Goal: Task Accomplishment & Management: Use online tool/utility

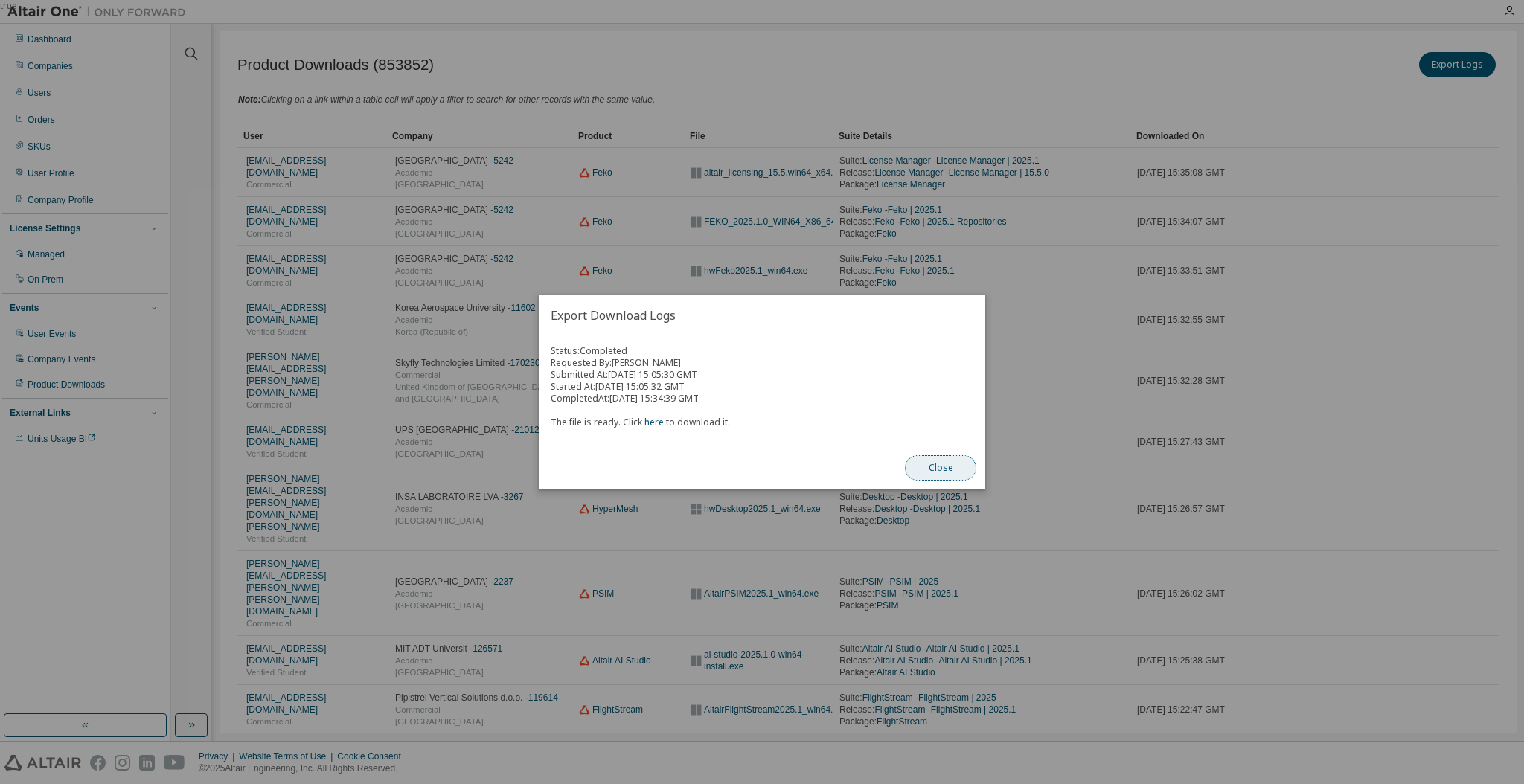
click at [948, 458] on button "Close" at bounding box center [940, 468] width 71 height 25
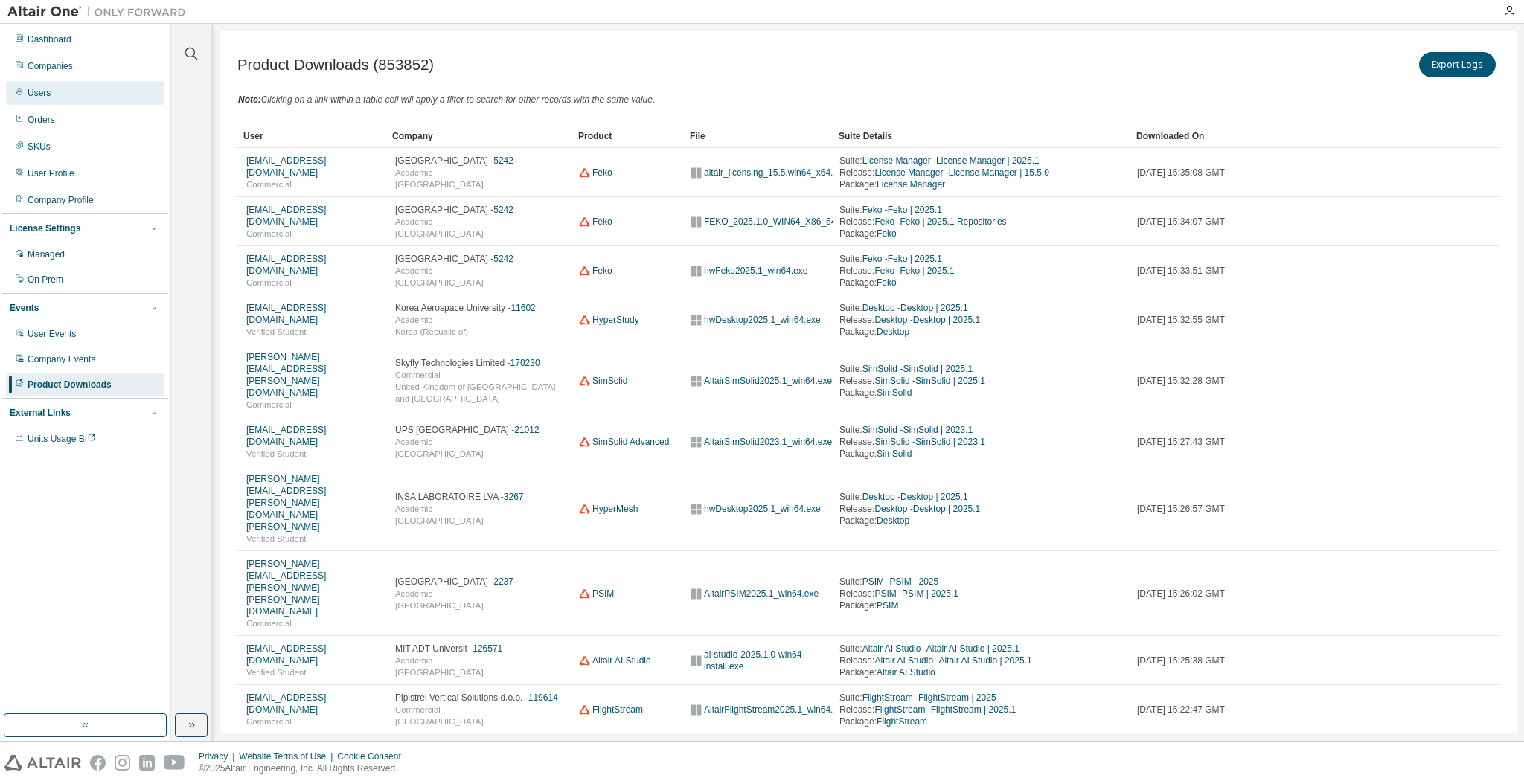
click at [39, 84] on div "Users" at bounding box center [84, 93] width 158 height 24
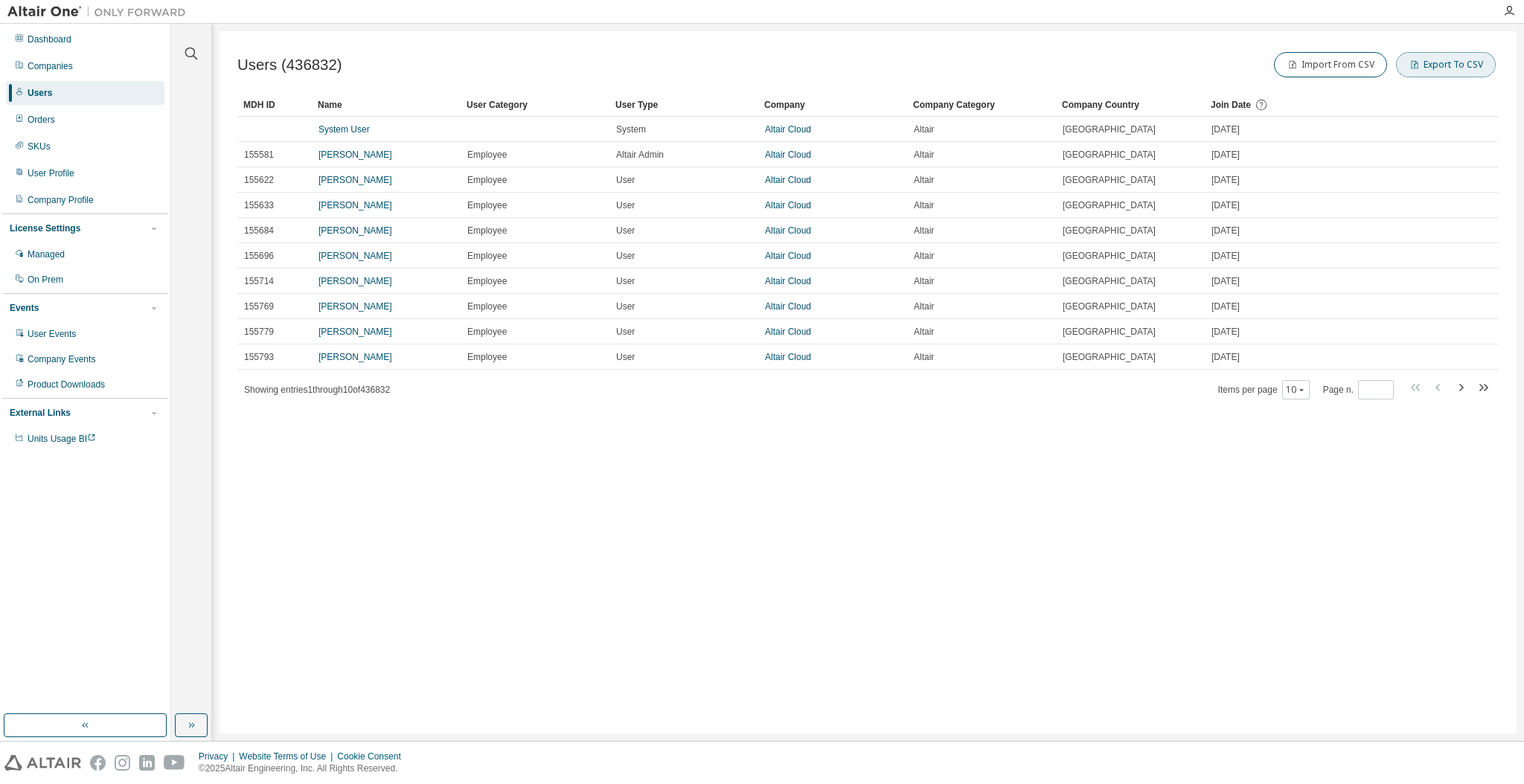
click at [1445, 69] on button "Export To CSV" at bounding box center [1446, 65] width 100 height 25
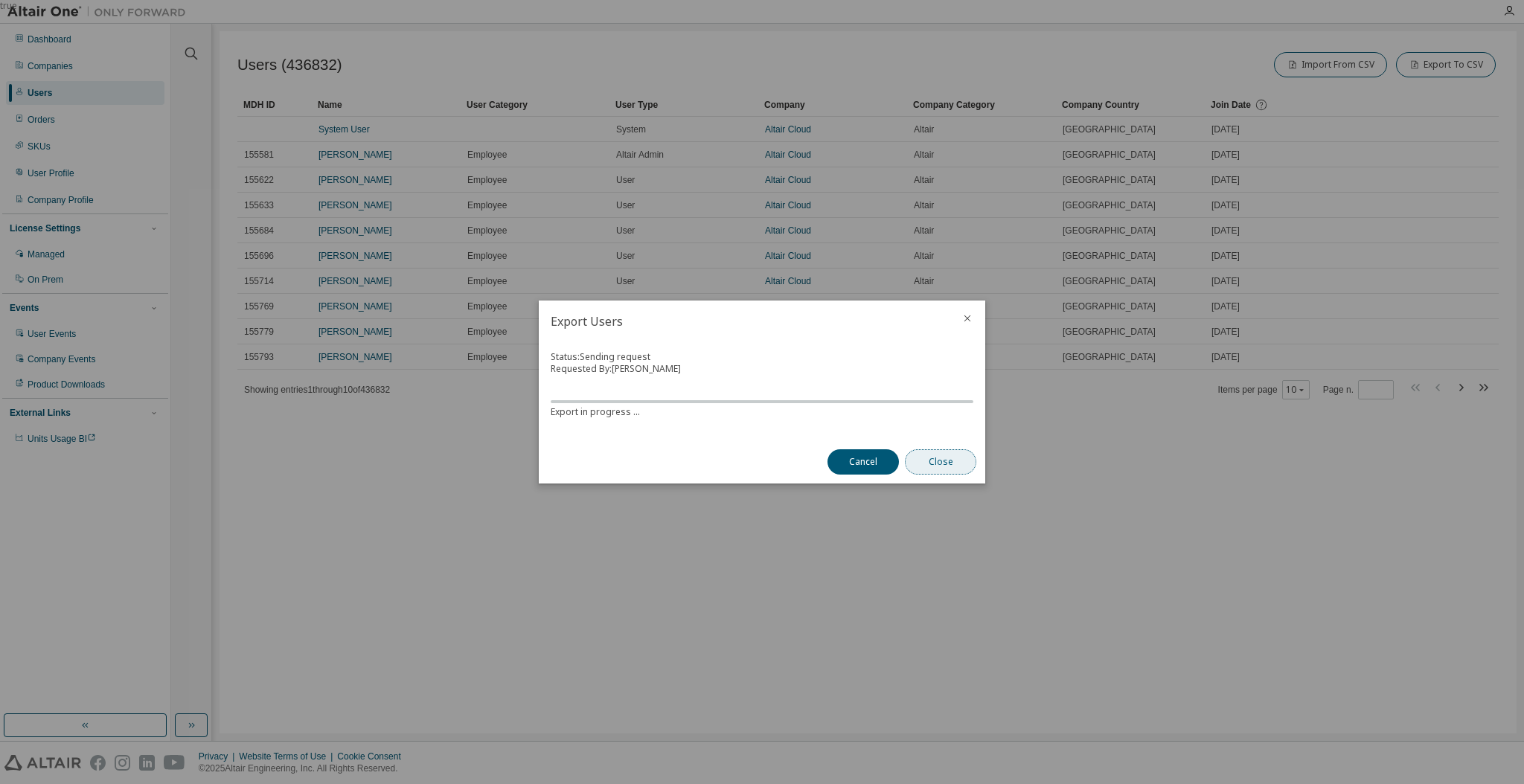
click at [941, 461] on button "Close" at bounding box center [940, 462] width 71 height 25
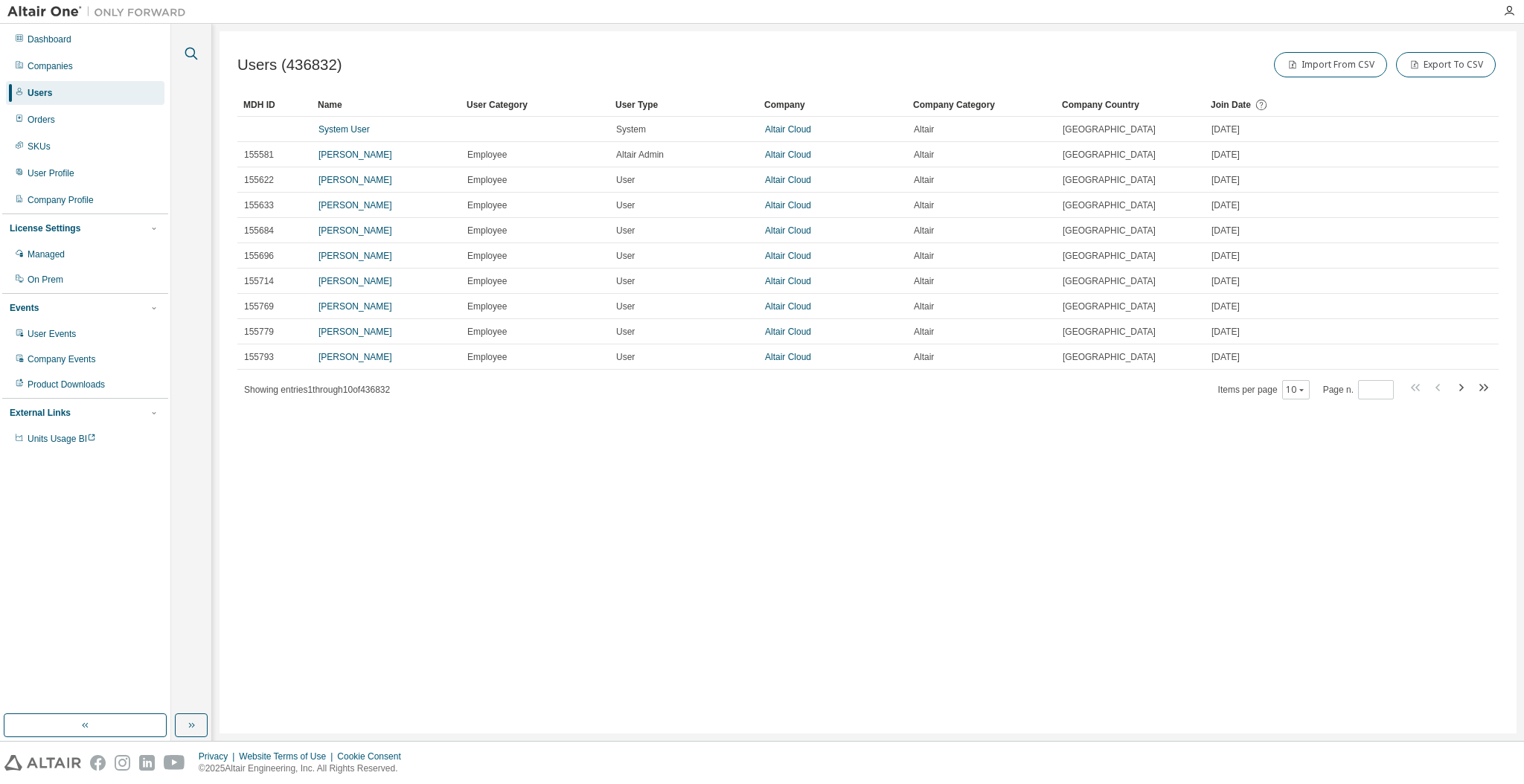
click at [188, 56] on icon "button" at bounding box center [191, 53] width 12 height 12
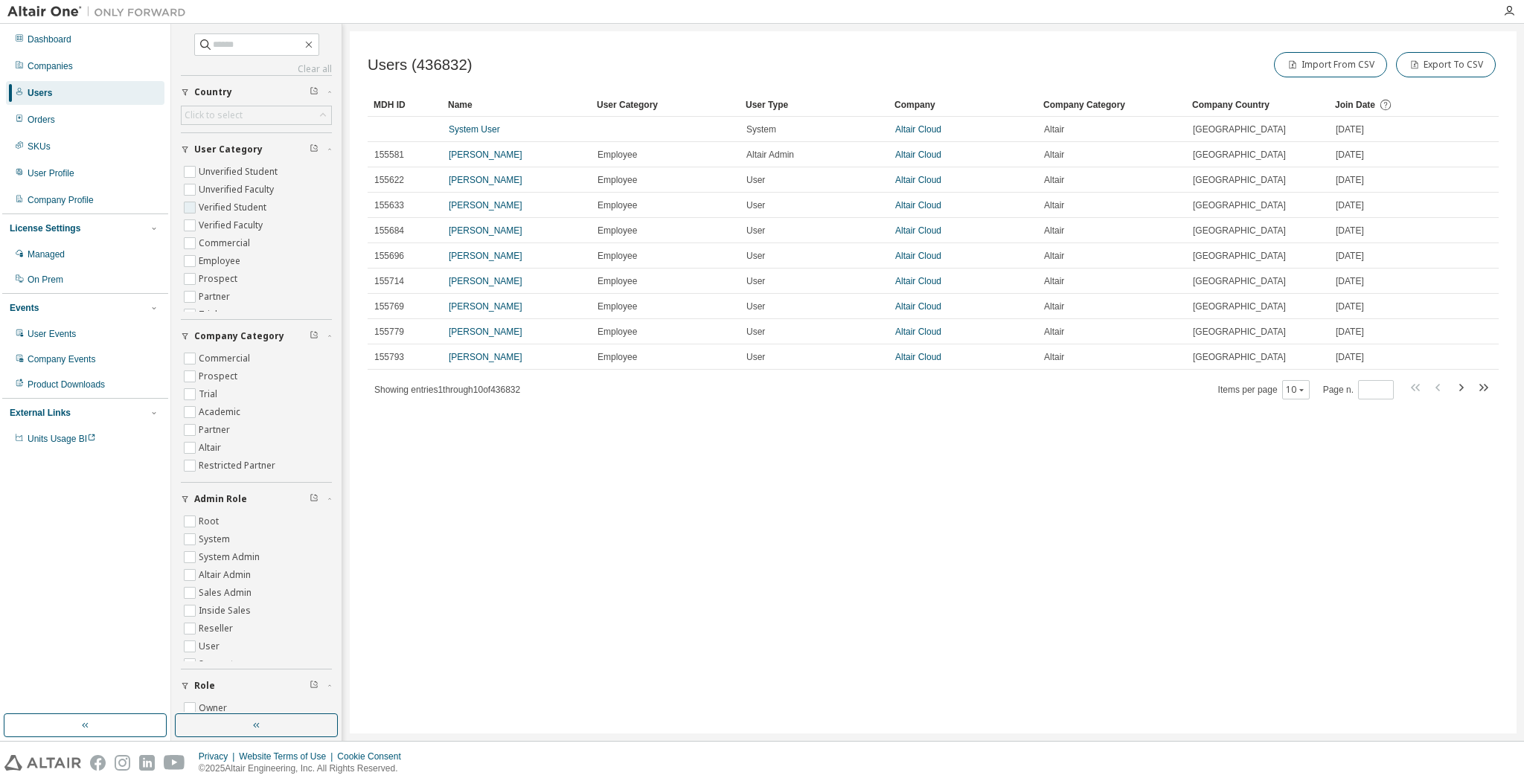
click at [207, 203] on label "Verified Student" at bounding box center [234, 207] width 70 height 18
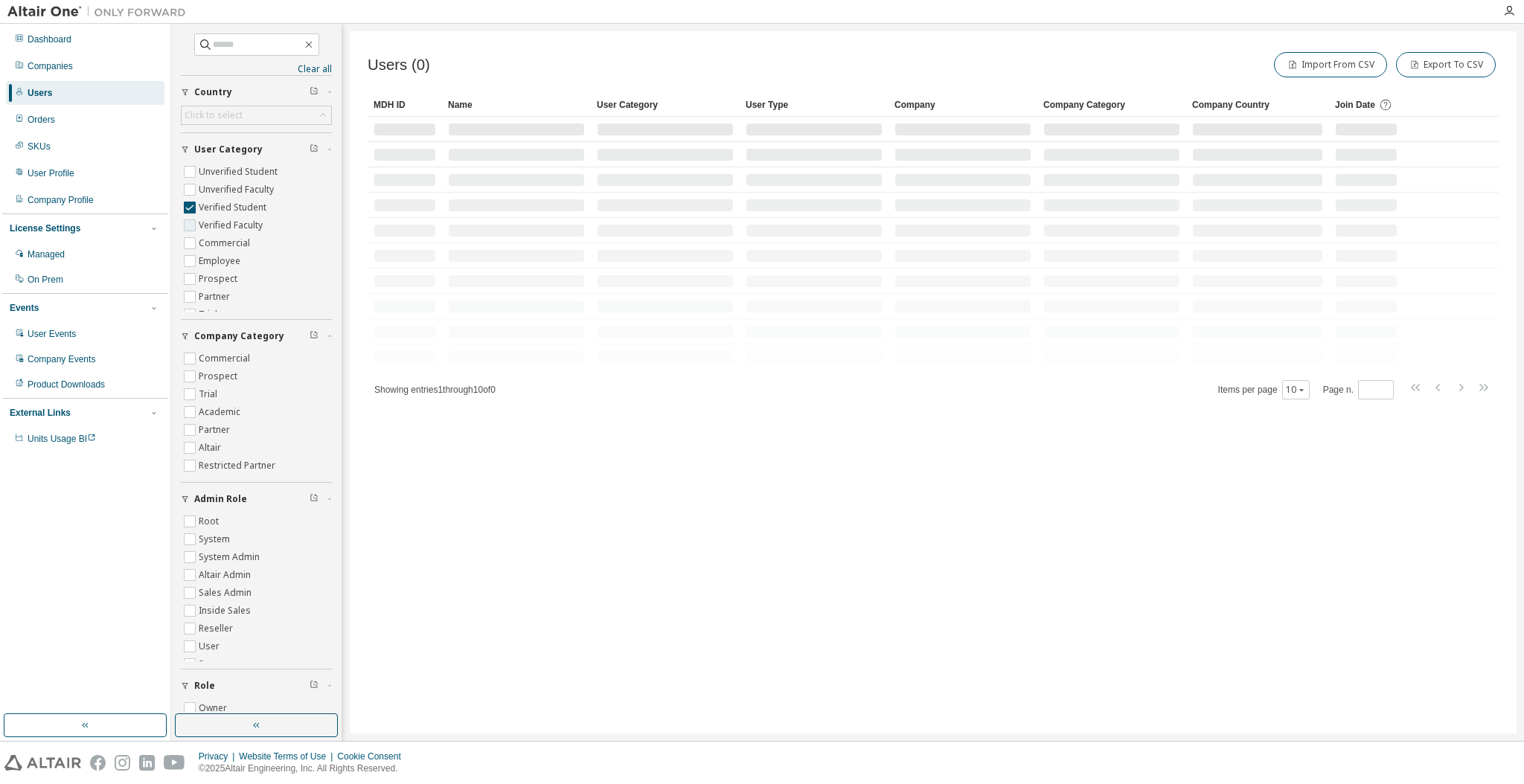
click at [215, 221] on label "Verified Faculty" at bounding box center [232, 225] width 67 height 18
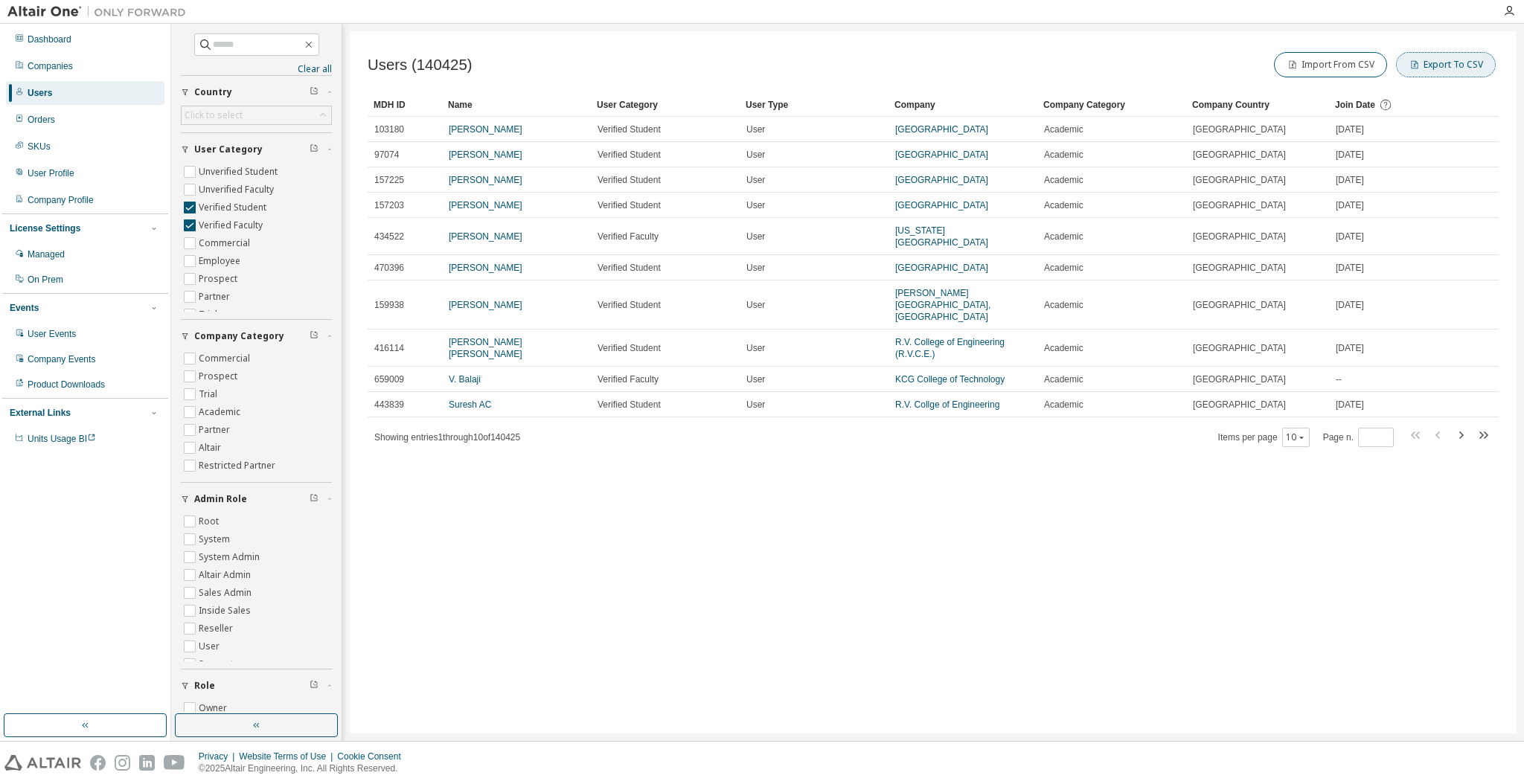
click at [1456, 61] on button "Export To CSV" at bounding box center [1446, 65] width 100 height 25
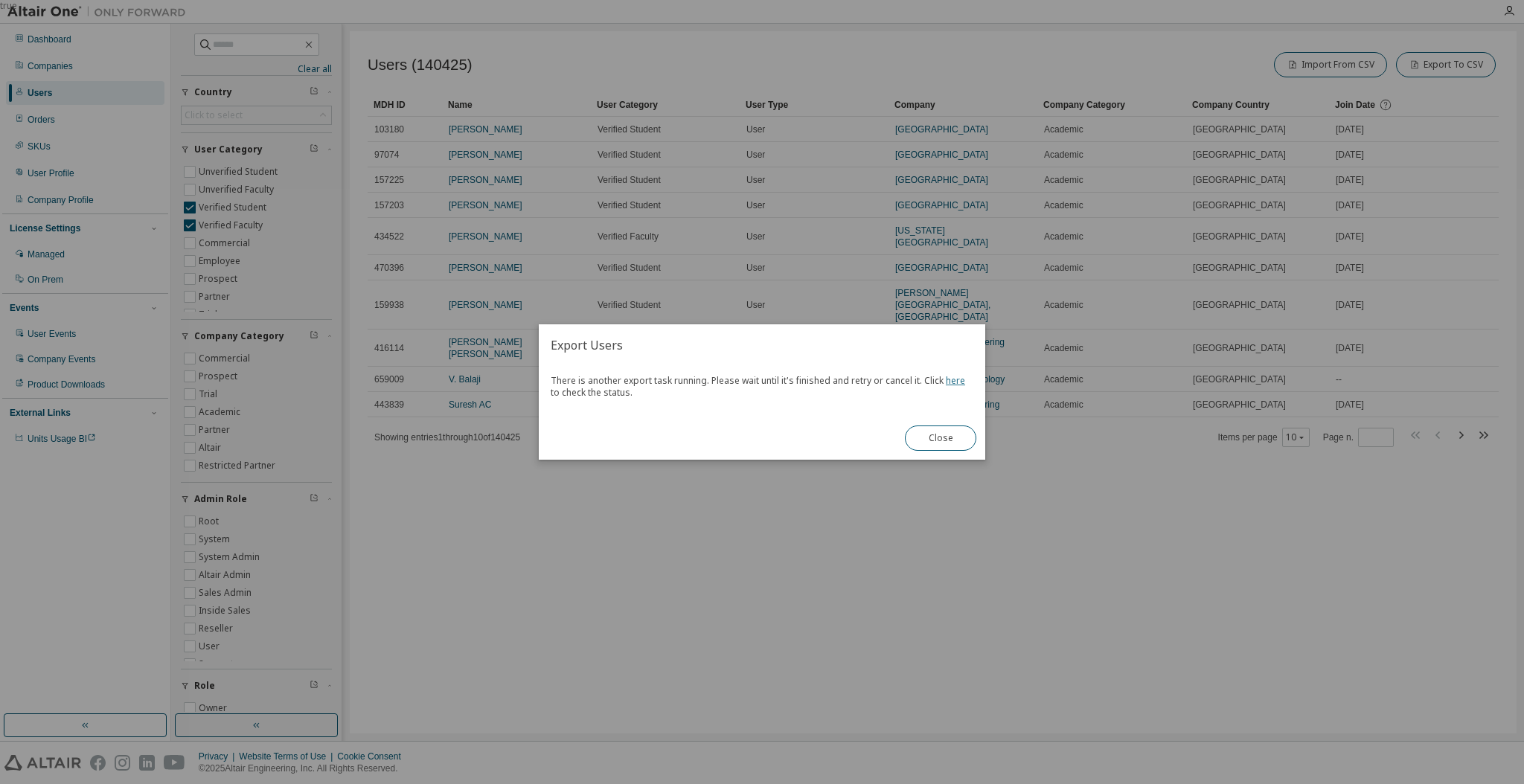
click at [955, 377] on link "here" at bounding box center [955, 380] width 20 height 12
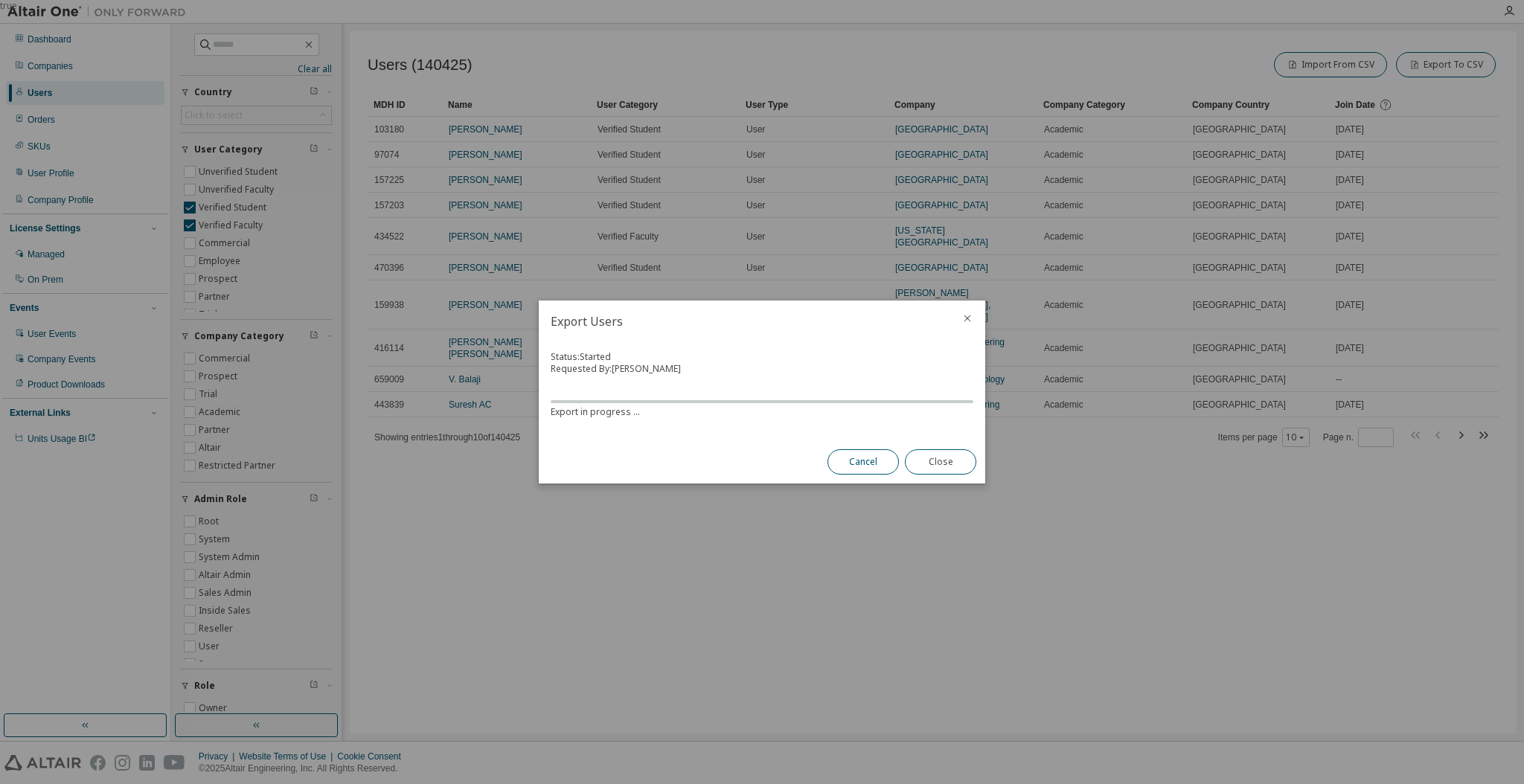
click at [866, 457] on button "Cancel" at bounding box center [863, 462] width 71 height 25
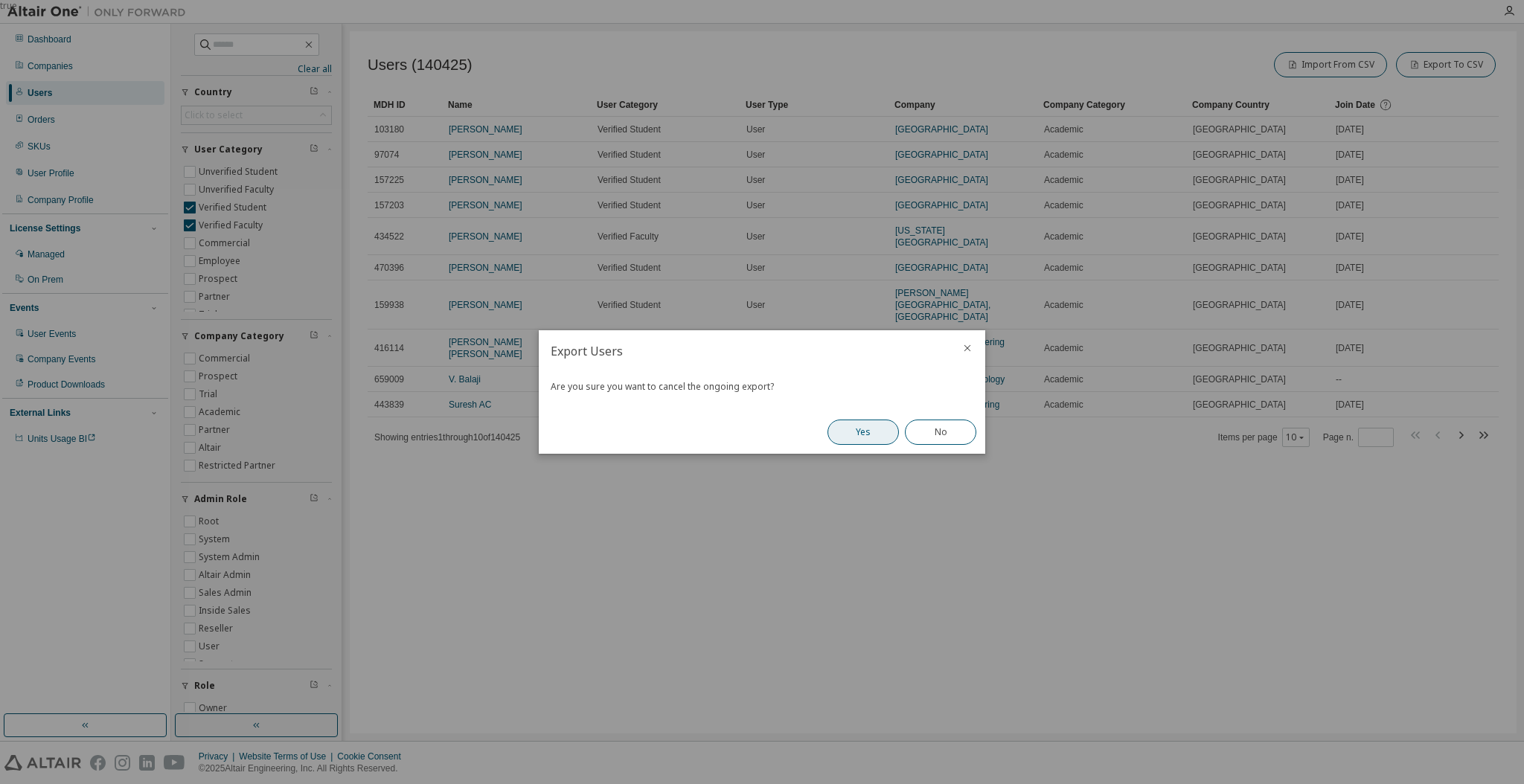
click at [875, 423] on button "Yes" at bounding box center [863, 432] width 71 height 25
click at [928, 433] on button "Close" at bounding box center [940, 432] width 71 height 25
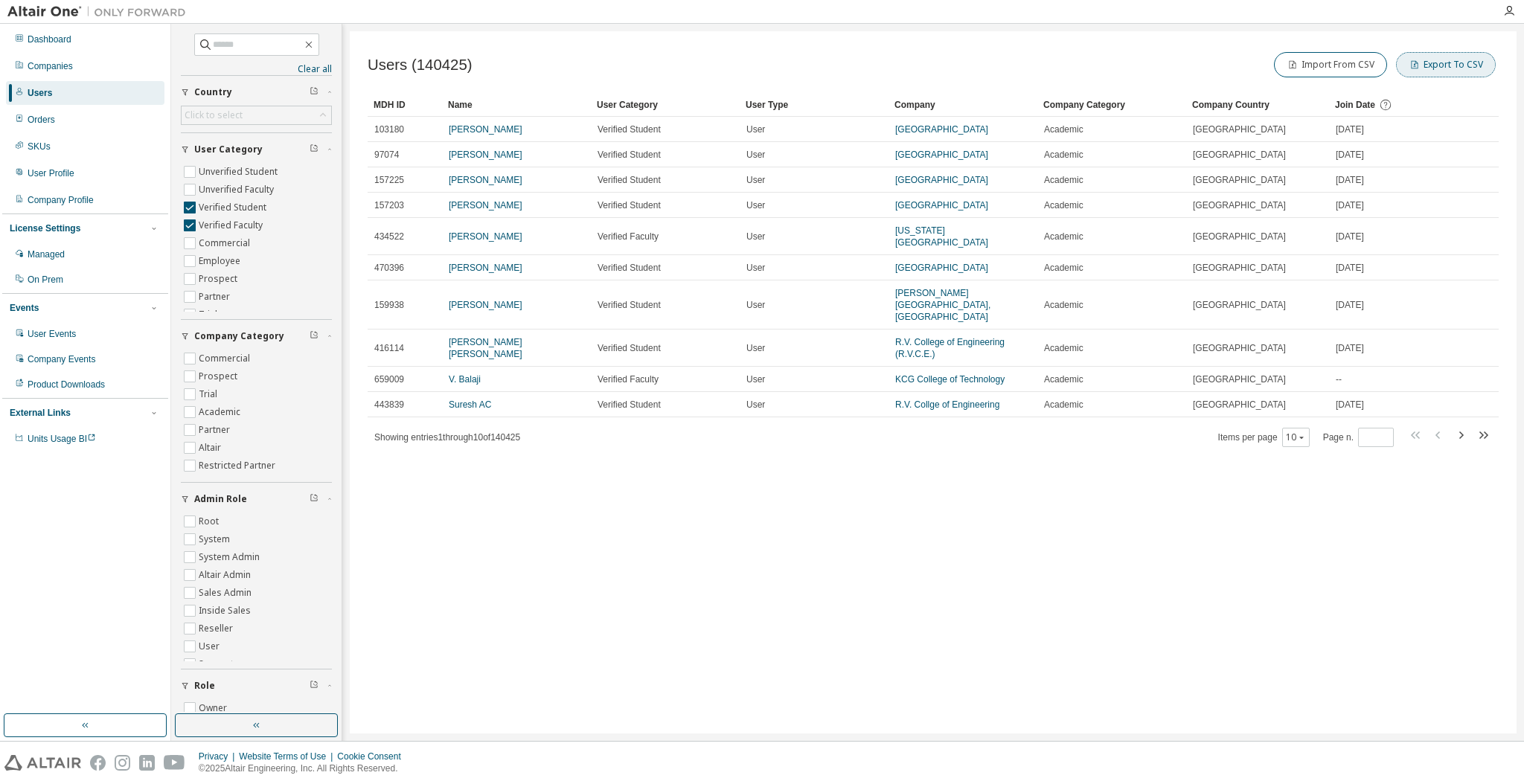
click at [1460, 60] on button "Export To CSV" at bounding box center [1446, 65] width 100 height 25
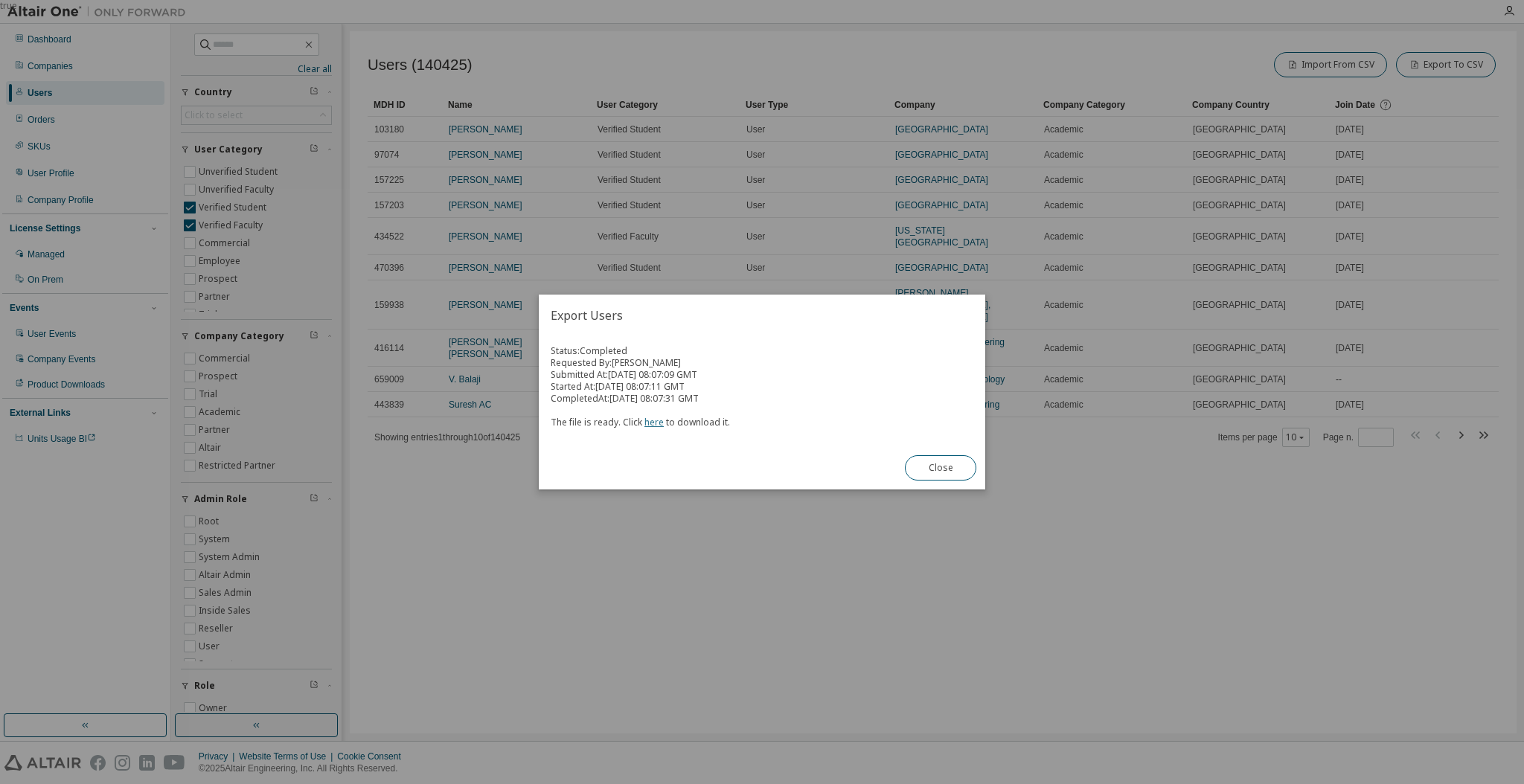
click at [655, 425] on link "here" at bounding box center [655, 422] width 20 height 12
click at [931, 467] on button "Close" at bounding box center [940, 468] width 71 height 25
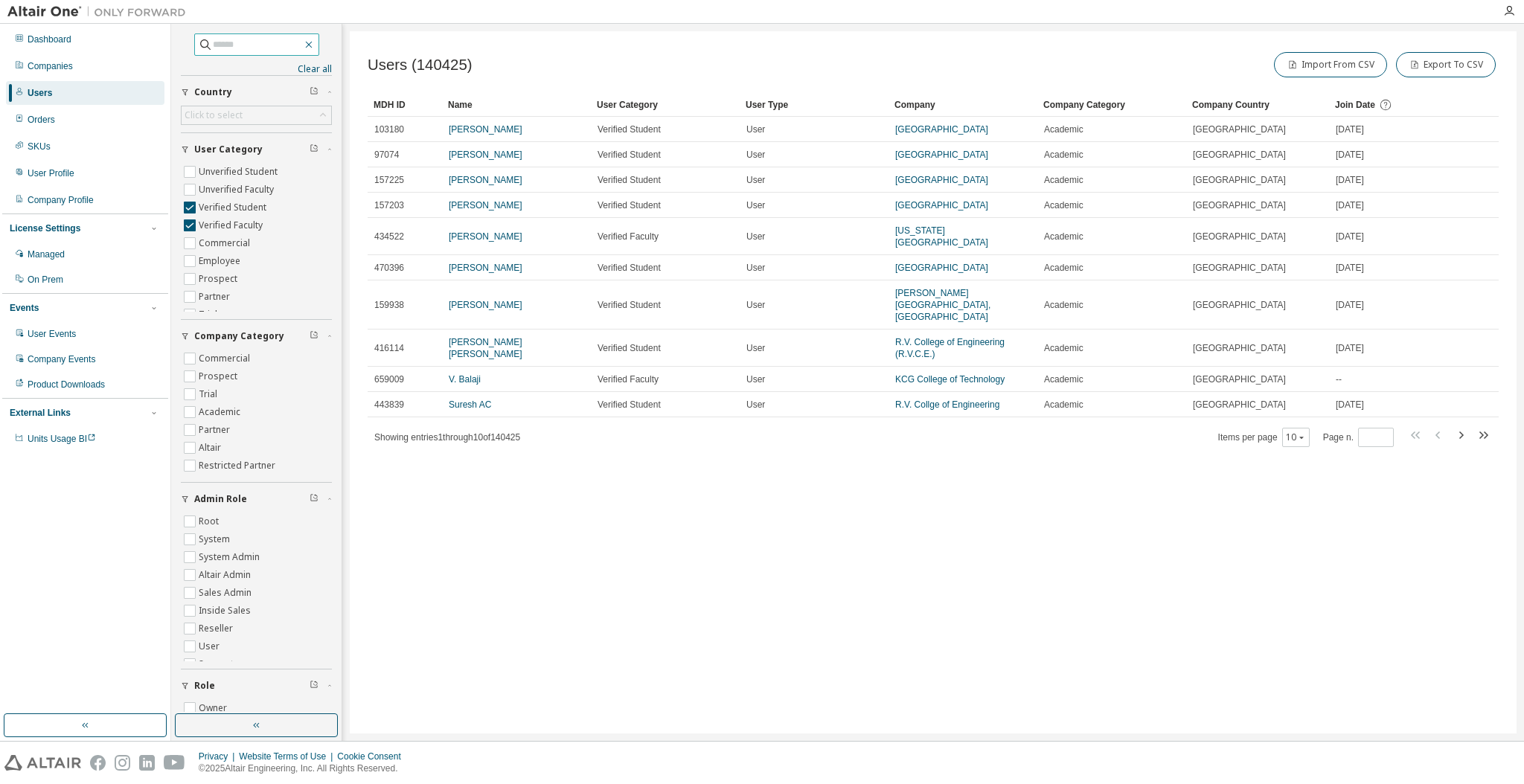
click at [315, 43] on icon "button" at bounding box center [309, 44] width 12 height 12
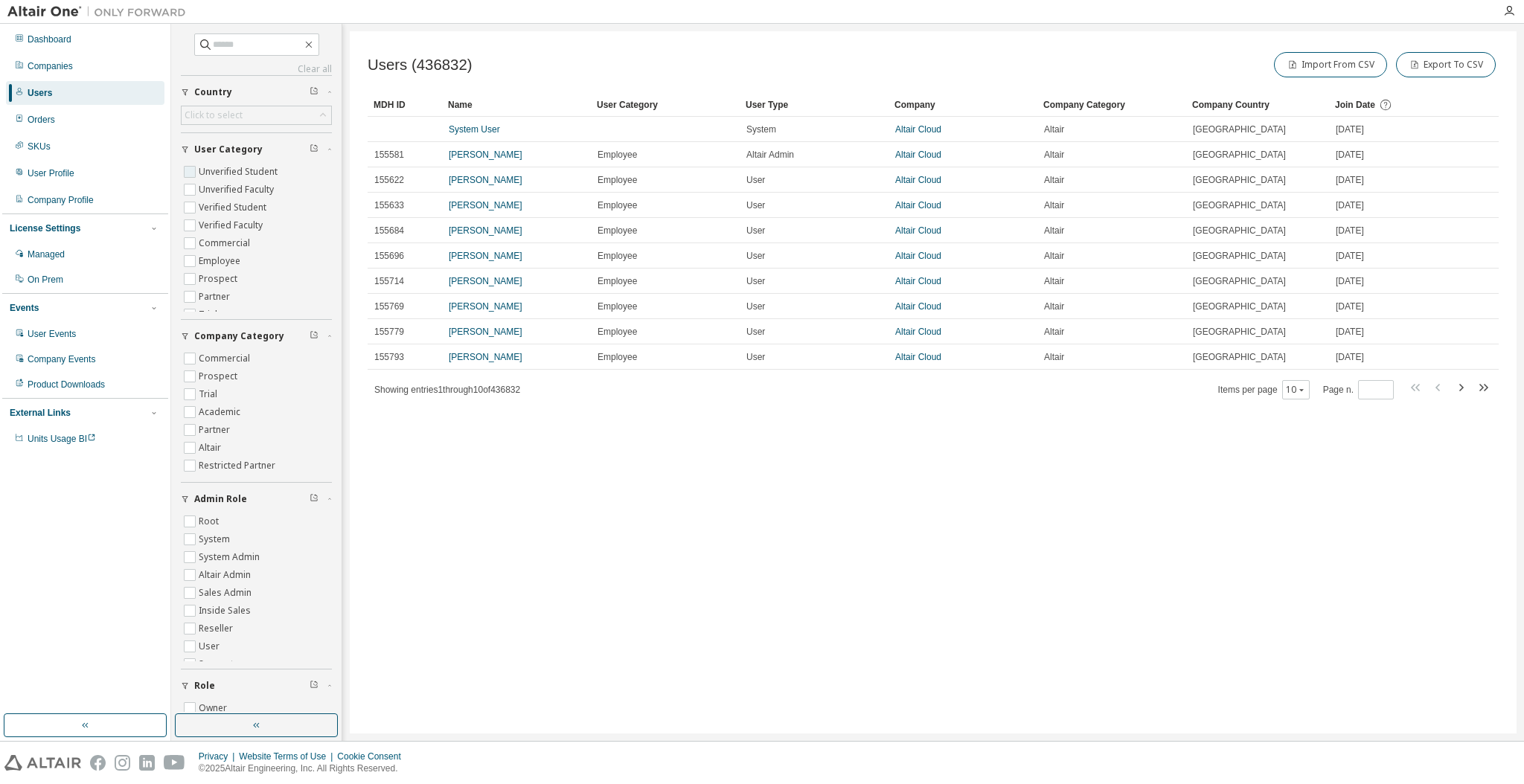
click at [219, 165] on label "Unverified Student" at bounding box center [239, 172] width 82 height 18
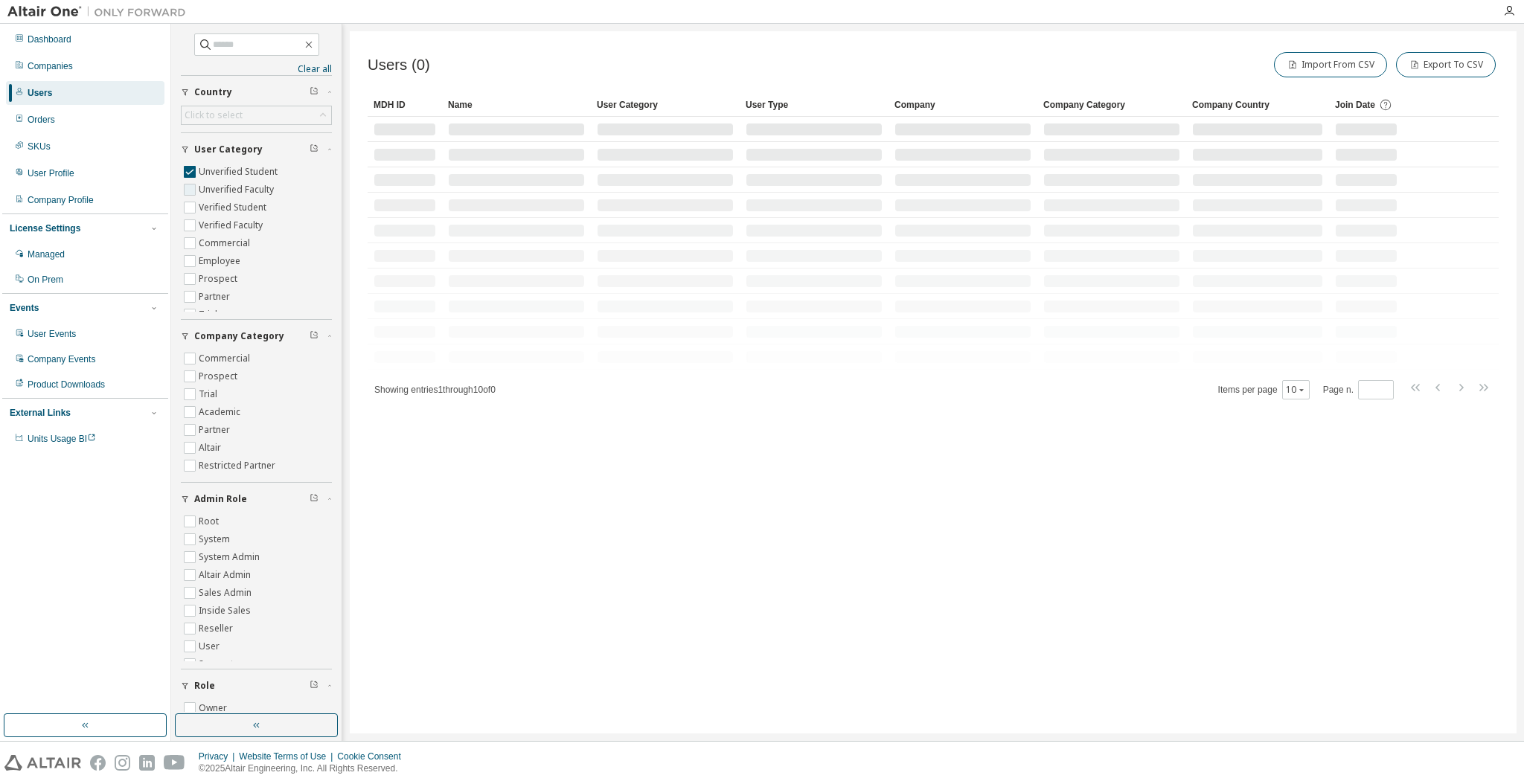
click at [223, 188] on label "Unverified Faculty" at bounding box center [237, 190] width 78 height 18
click at [590, 499] on div "Users (0) Import From CSV Export To CSV Clear Load Save Save As Field Operator …" at bounding box center [933, 382] width 1167 height 702
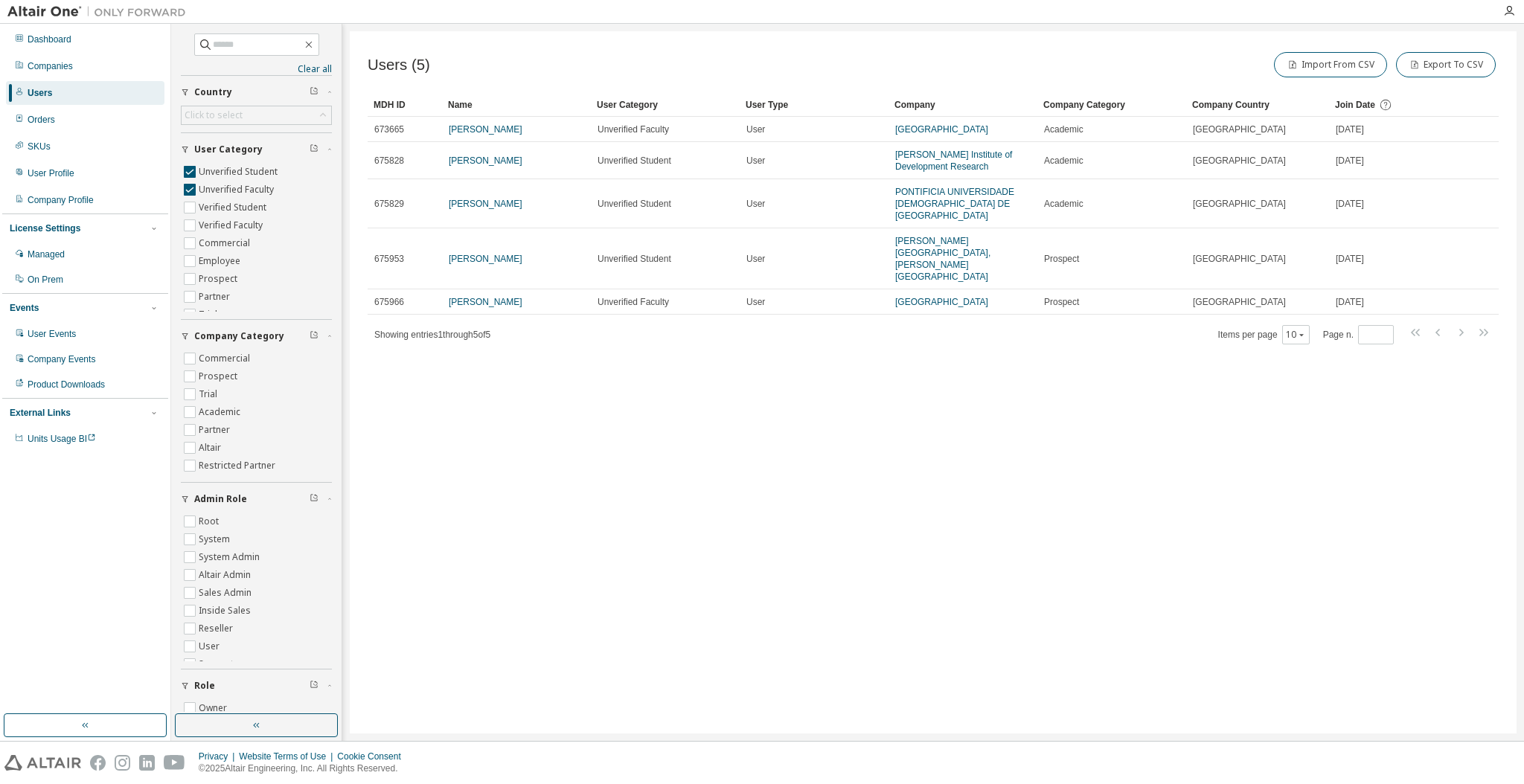
click at [590, 499] on div "Users (5) Import From CSV Export To CSV Clear Load Save Save As Field Operator …" at bounding box center [933, 382] width 1167 height 702
click at [1004, 345] on div "Users (5) Import From CSV Export To CSV Clear Load Save Save As Field Operator …" at bounding box center [933, 382] width 1167 height 702
click at [823, 512] on div "Users (5) Import From CSV Export To CSV Clear Load Save Save As Field Operator …" at bounding box center [933, 382] width 1167 height 702
